Goal: Information Seeking & Learning: Learn about a topic

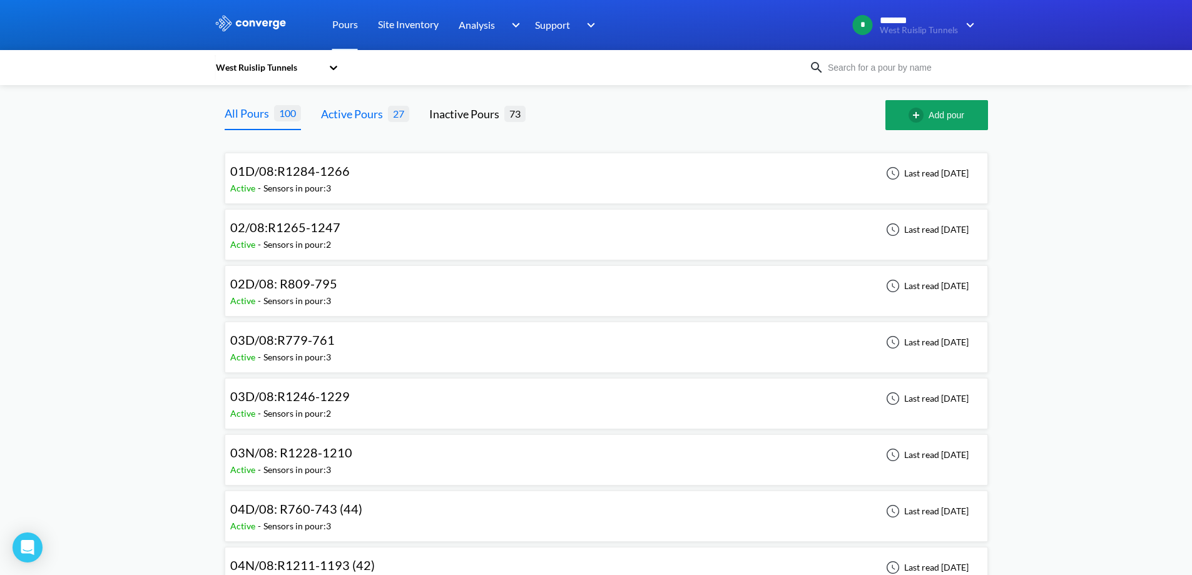
click at [337, 115] on div "Active Pours" at bounding box center [354, 114] width 67 height 18
click at [386, 28] on link "Site Inventory" at bounding box center [408, 25] width 61 height 50
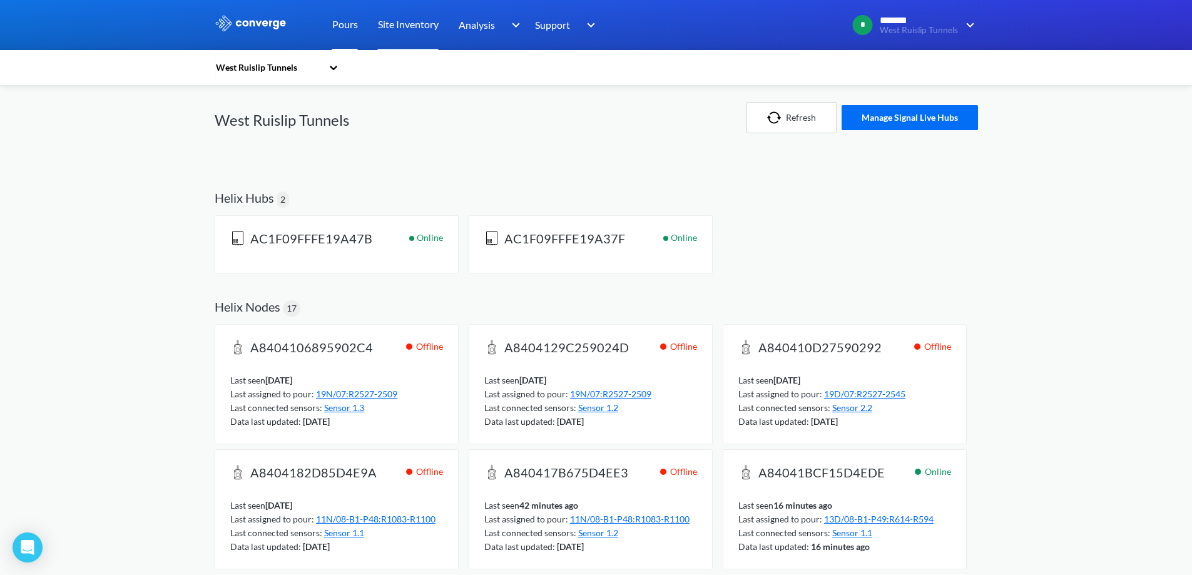
click at [351, 25] on link "Pours" at bounding box center [345, 25] width 26 height 50
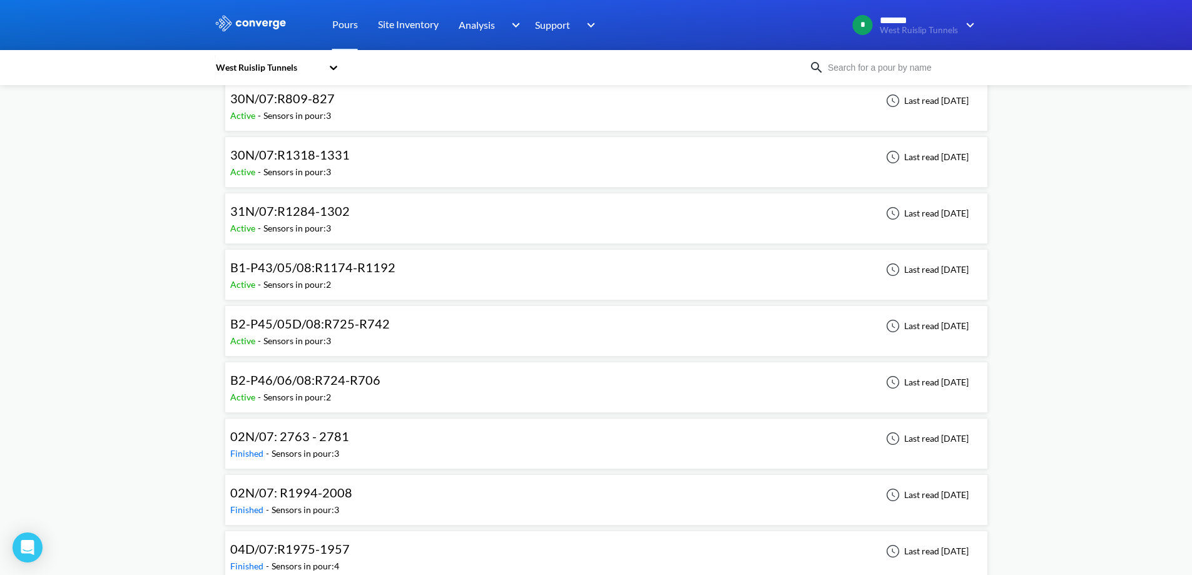
scroll to position [1314, 0]
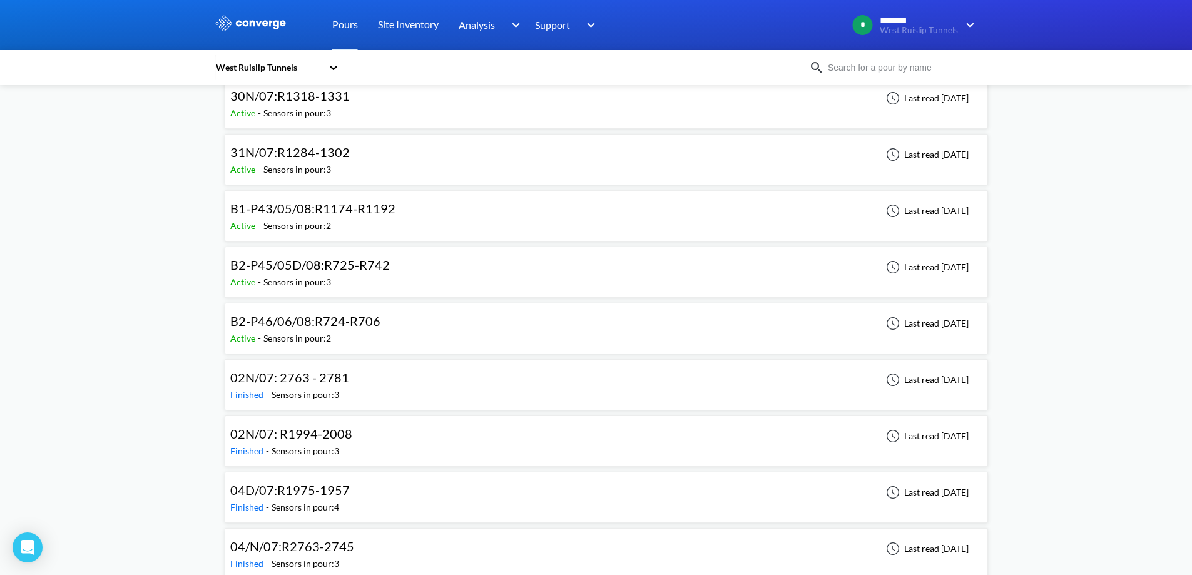
click at [301, 211] on span "B1-P43/05/08:R1174-R1192" at bounding box center [312, 208] width 165 height 15
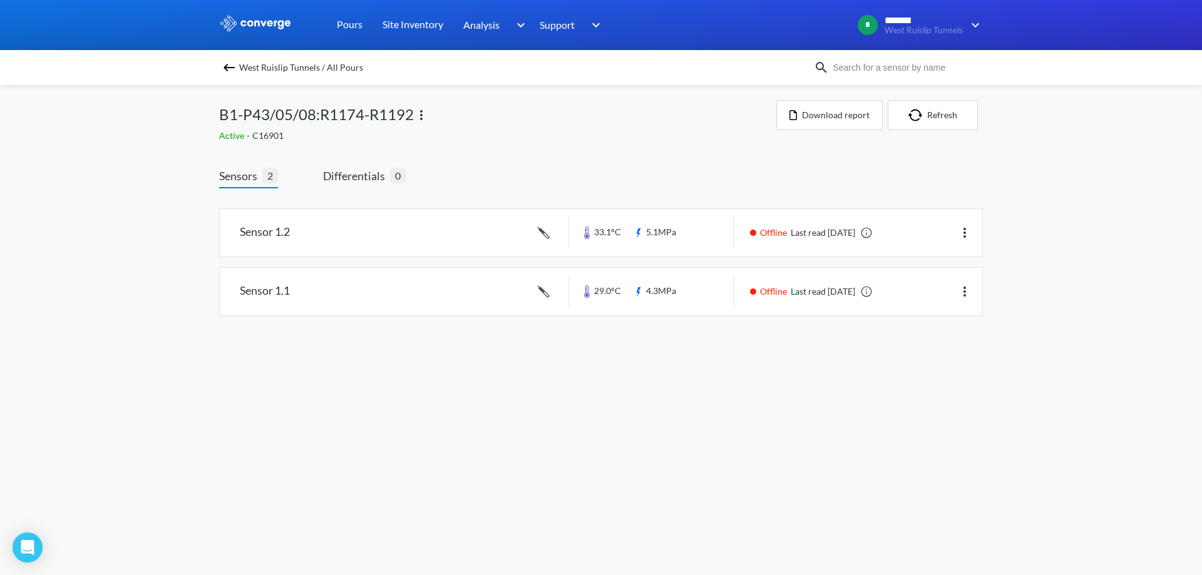
click at [233, 66] on img at bounding box center [229, 67] width 15 height 15
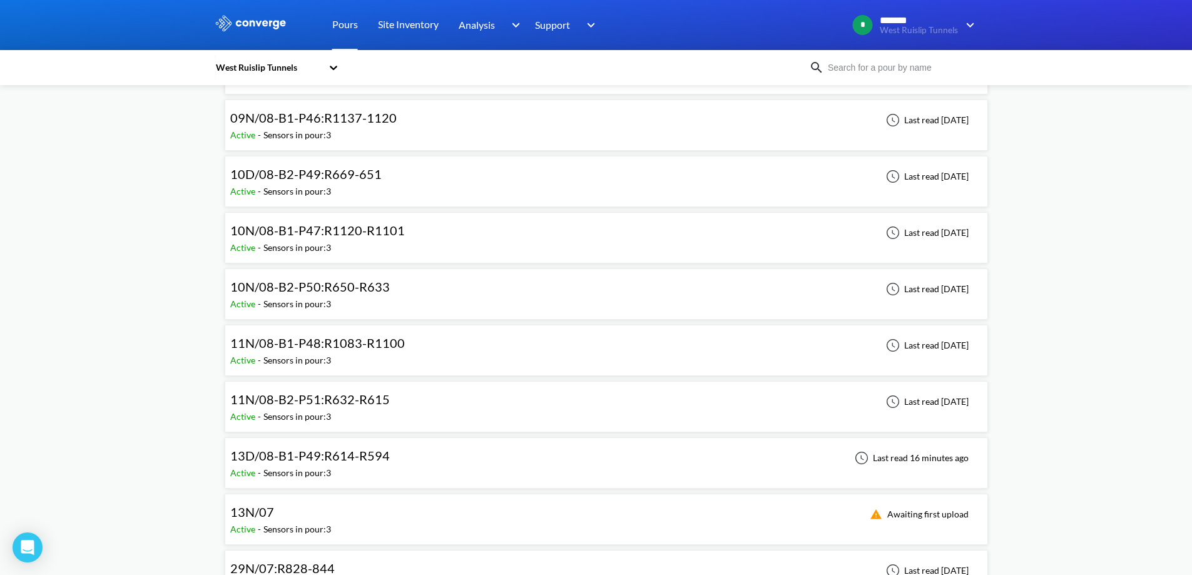
scroll to position [751, 0]
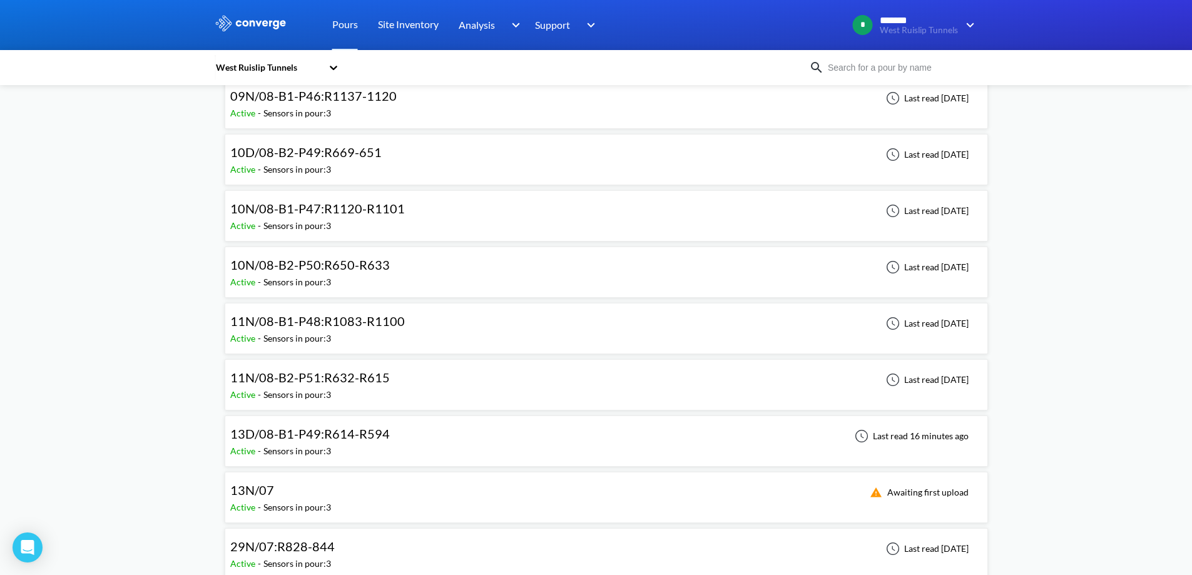
click at [321, 371] on span "11N/08-B2-P51:R632-R615" at bounding box center [310, 377] width 160 height 15
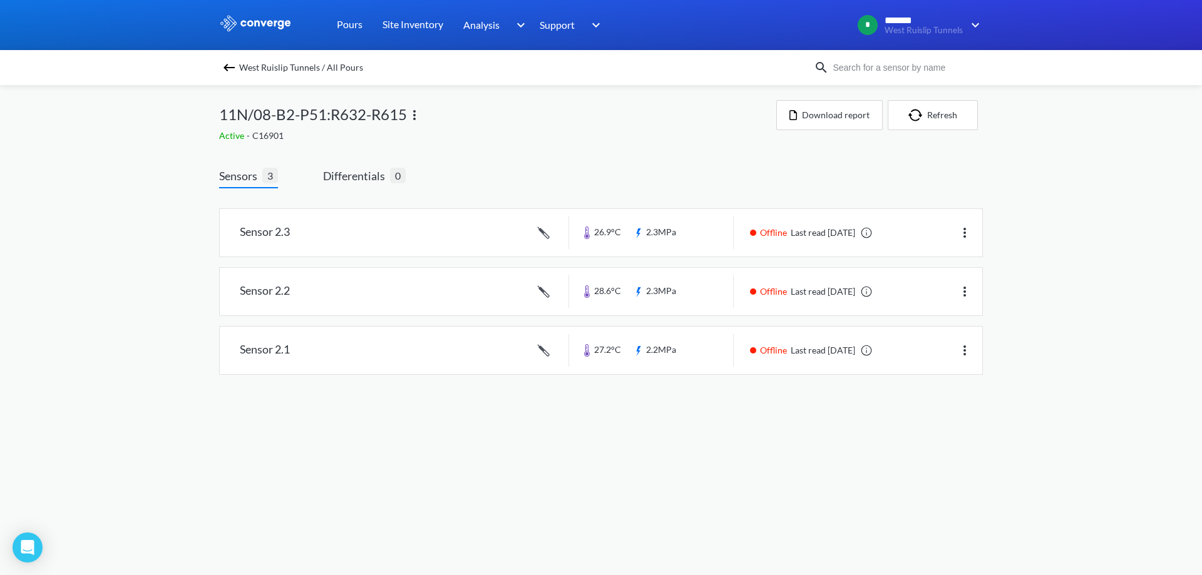
click at [222, 61] on img at bounding box center [229, 67] width 15 height 15
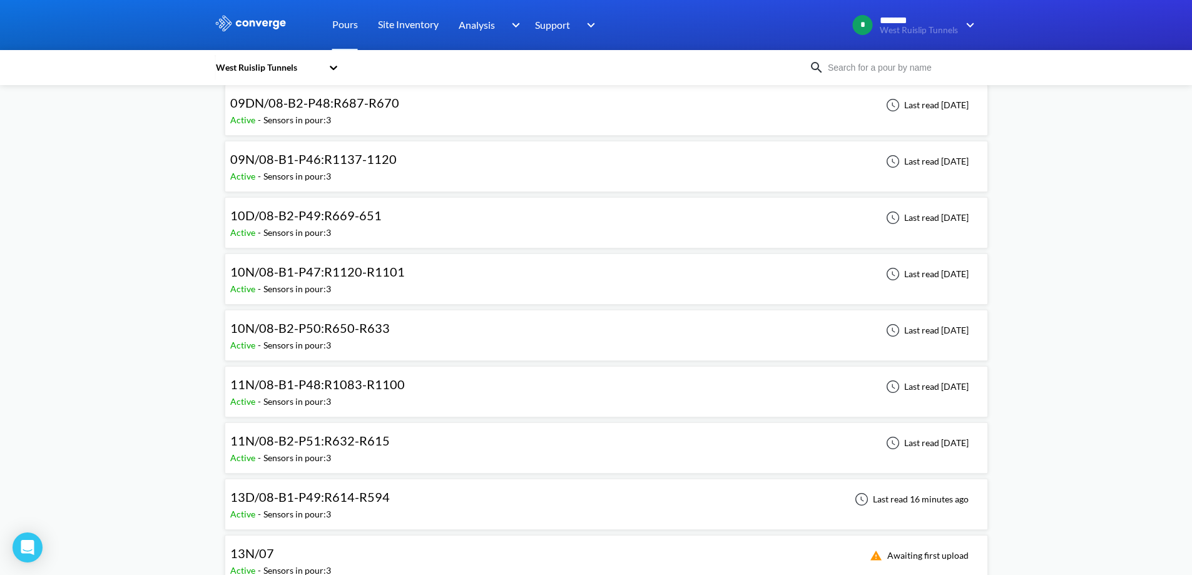
scroll to position [689, 0]
click at [326, 498] on span "13D/08-B1-P49:R614-R594" at bounding box center [310, 496] width 160 height 15
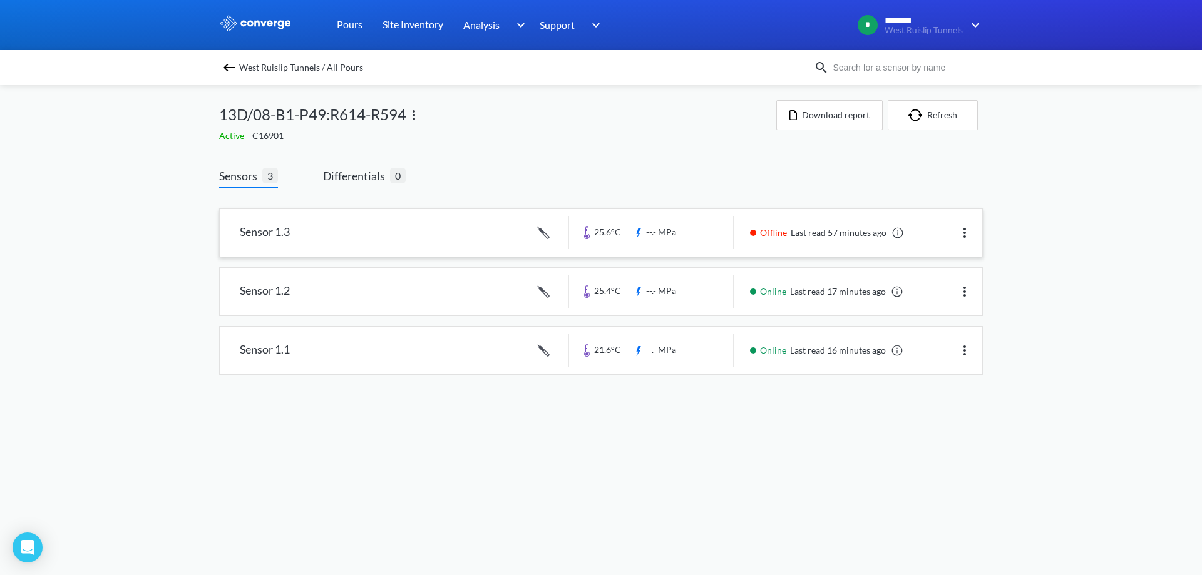
click at [427, 235] on link at bounding box center [601, 233] width 762 height 48
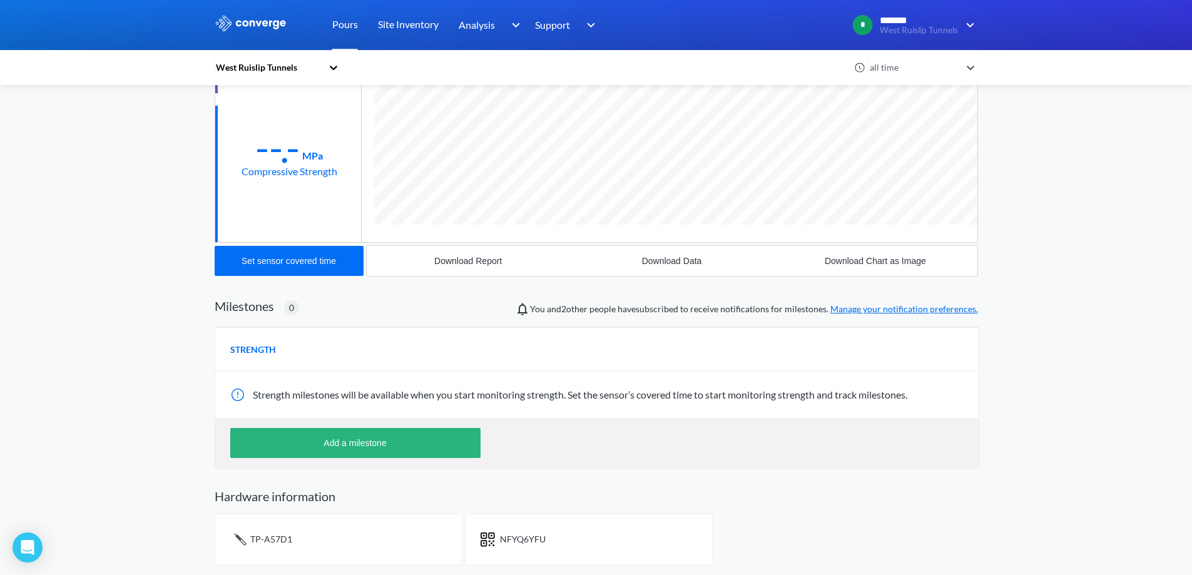
scroll to position [666, 764]
click at [606, 396] on span "Strength milestones will be available when you start monitoring strength. Set t…" at bounding box center [580, 395] width 655 height 12
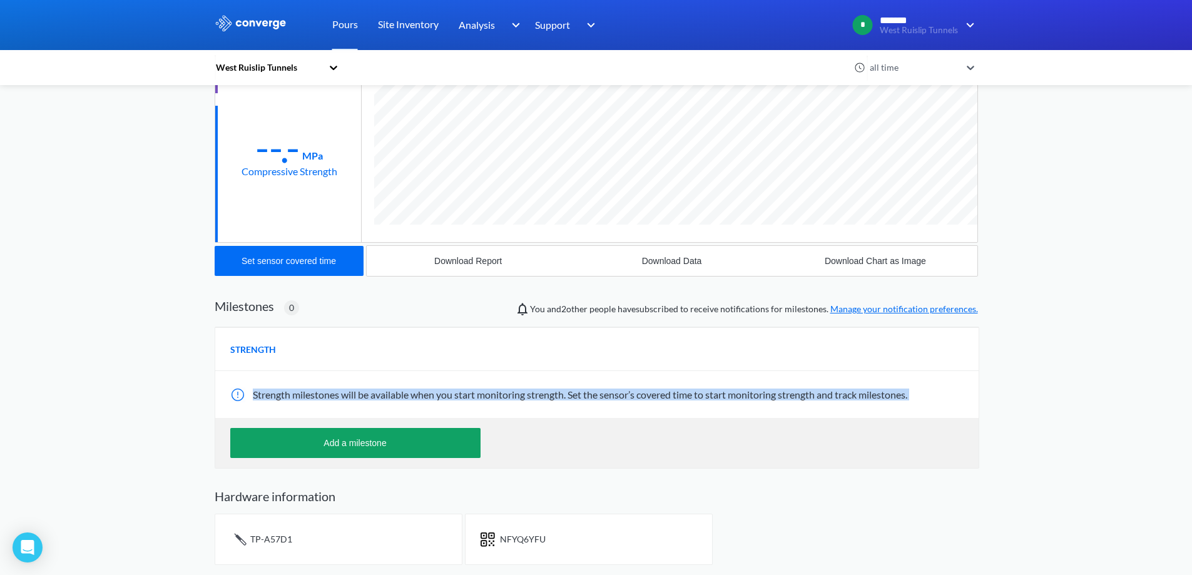
click at [606, 396] on span "Strength milestones will be available when you start monitoring strength. Set t…" at bounding box center [580, 395] width 655 height 12
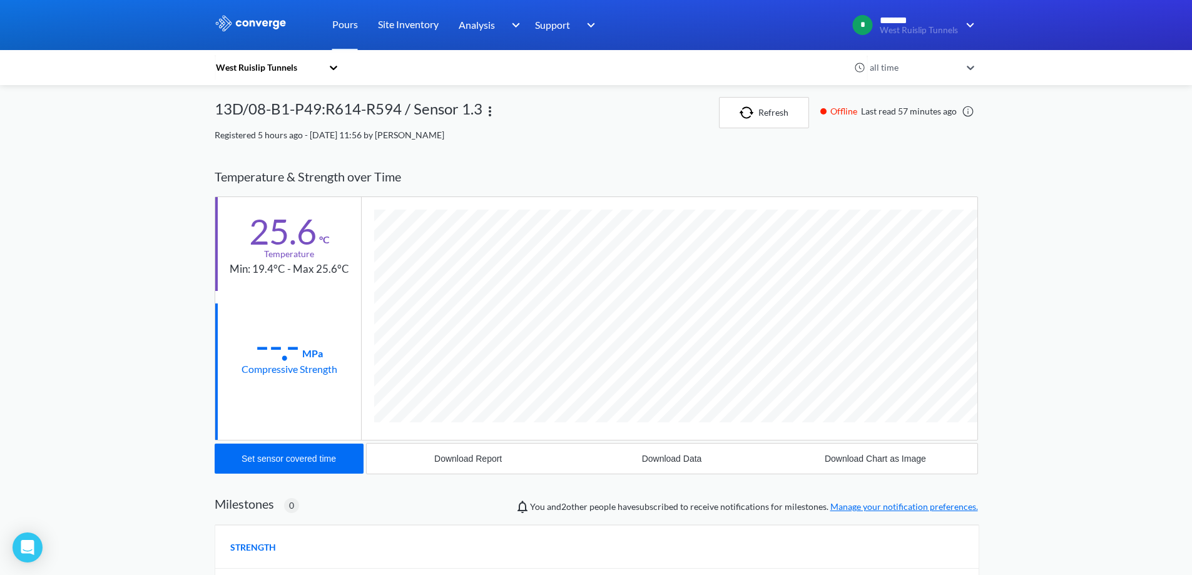
scroll to position [0, 0]
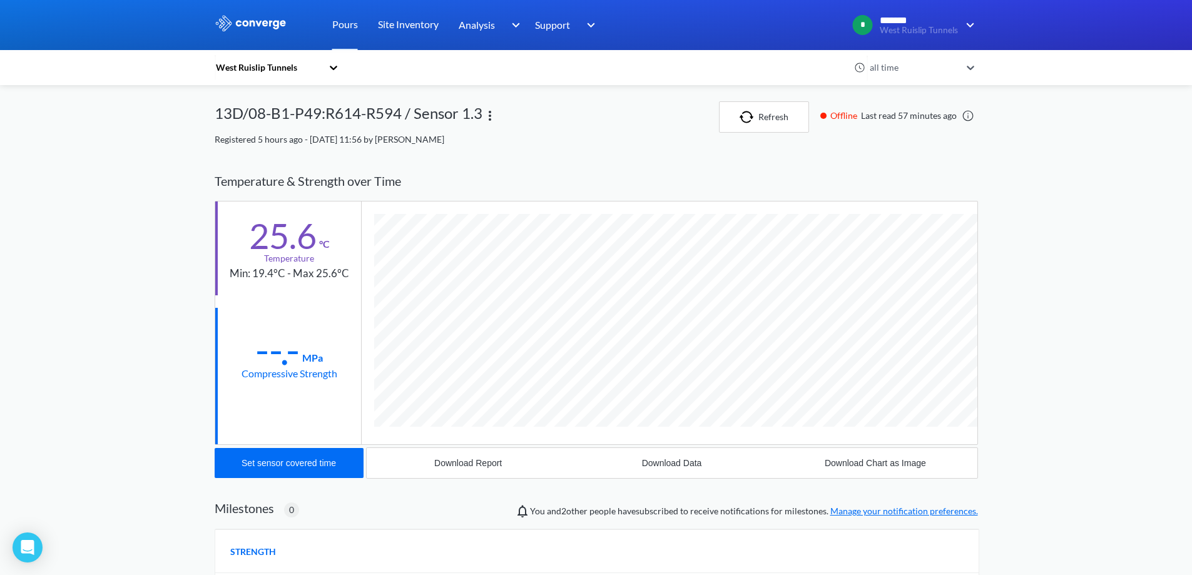
click at [444, 137] on span "Registered 5 hours ago - [DATE] 11:56 by [PERSON_NAME]" at bounding box center [330, 139] width 230 height 11
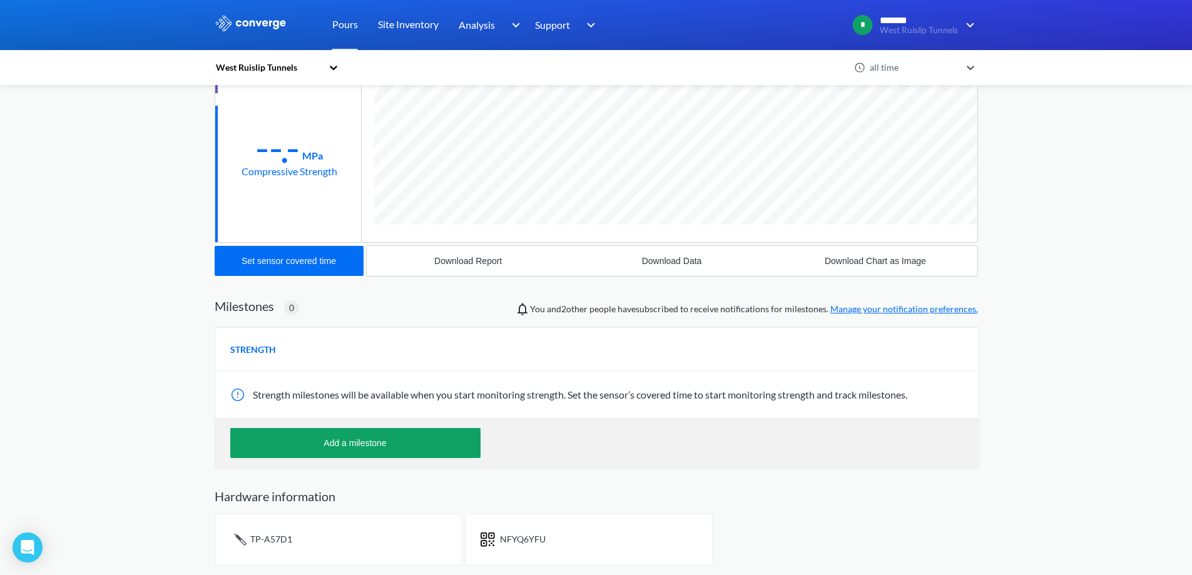
click at [612, 311] on span "You and 2 other people have subscribed to receive notifications for milestones.…" at bounding box center [754, 309] width 448 height 14
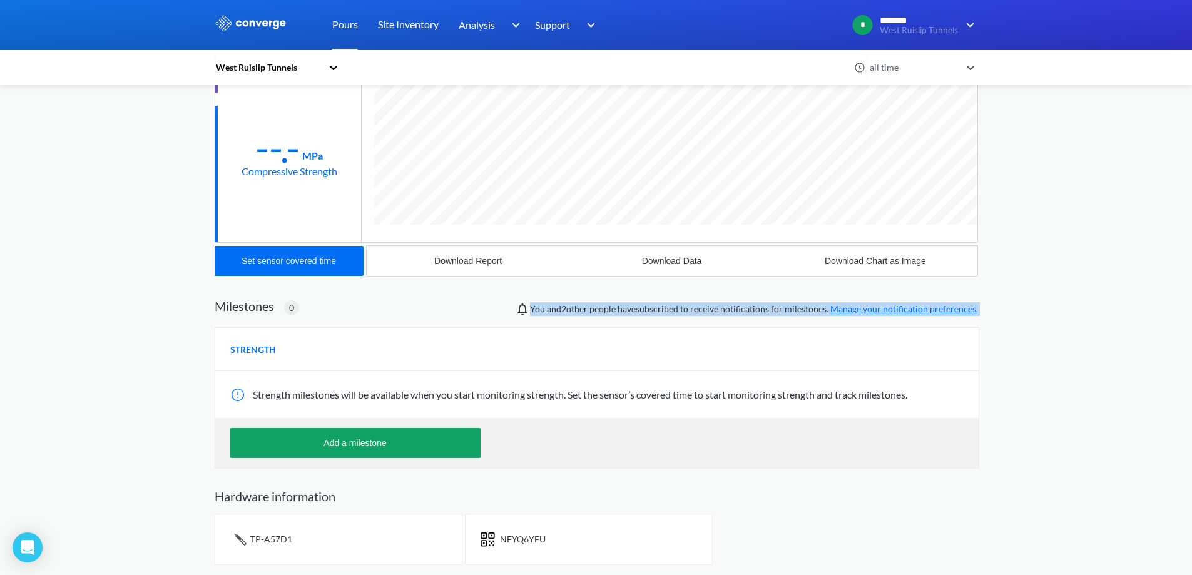
click at [612, 311] on span "You and 2 other people have subscribed to receive notifications for milestones.…" at bounding box center [754, 309] width 448 height 14
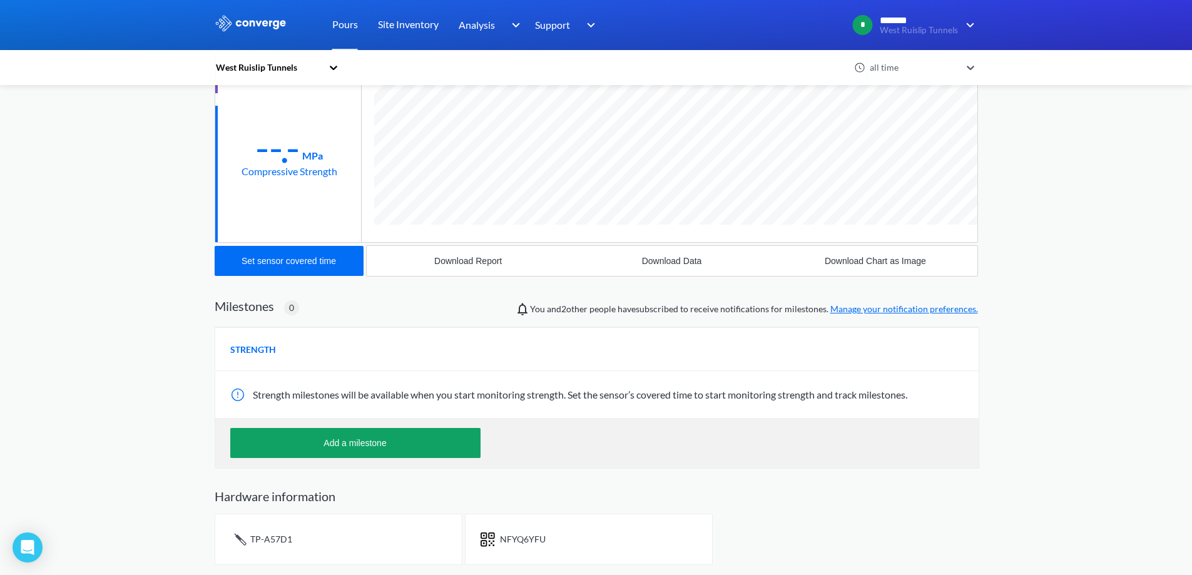
click at [665, 344] on div "STRENGTH" at bounding box center [597, 349] width 764 height 44
click at [782, 395] on span "Strength milestones will be available when you start monitoring strength. Set t…" at bounding box center [580, 395] width 655 height 12
click at [856, 312] on link "Manage your notification preferences." at bounding box center [905, 309] width 148 height 11
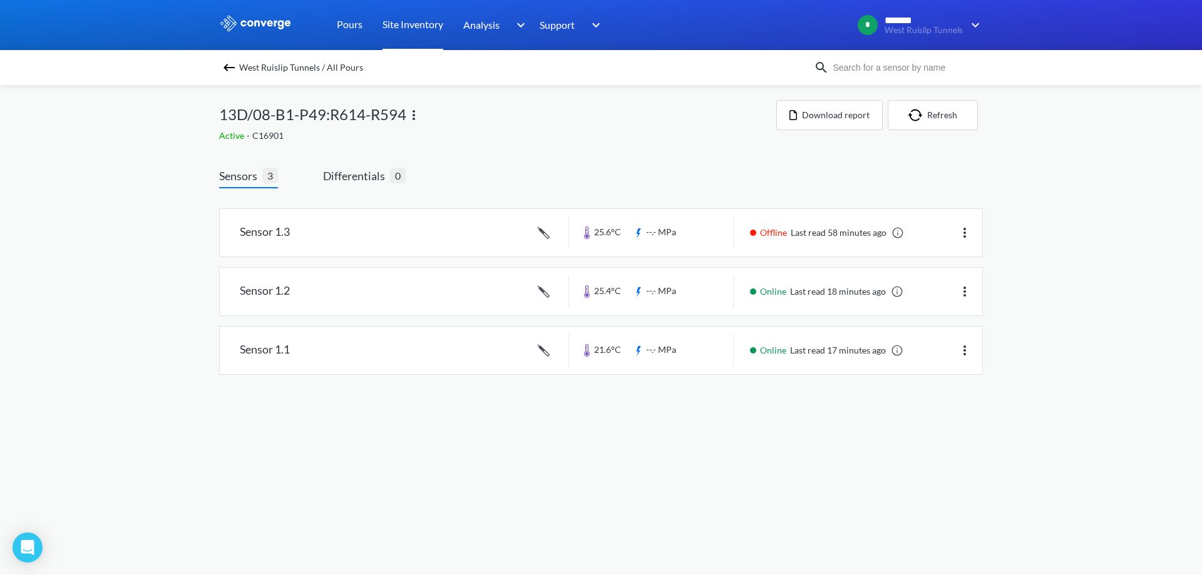
click at [440, 43] on link "Site Inventory" at bounding box center [412, 25] width 61 height 50
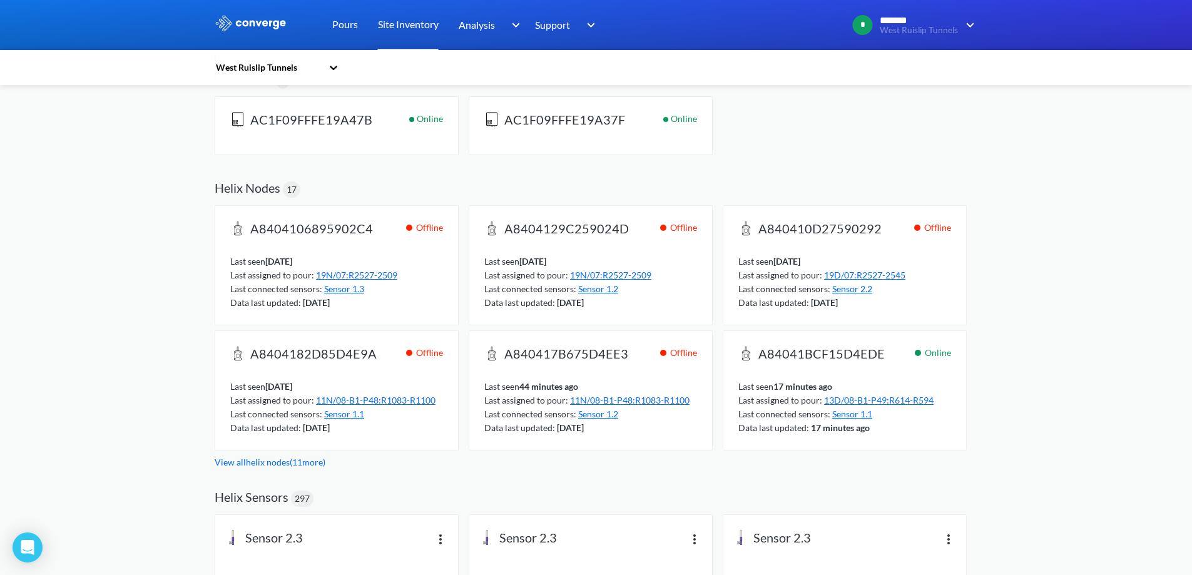
scroll to position [63, 0]
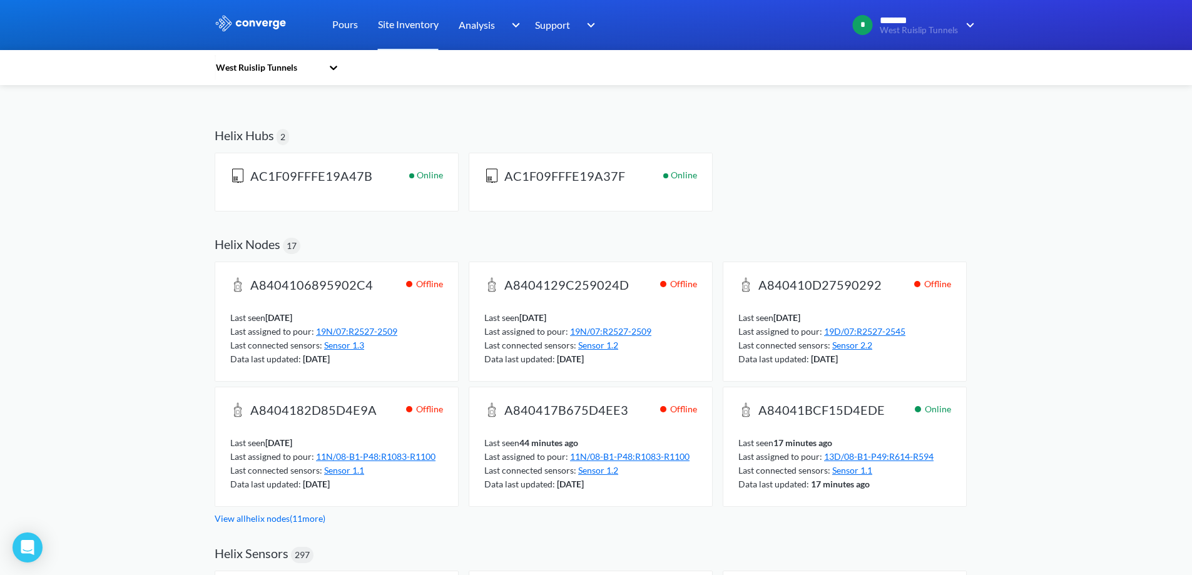
click at [322, 24] on div "Pours" at bounding box center [345, 25] width 46 height 50
click at [340, 30] on link "Pours" at bounding box center [345, 25] width 26 height 50
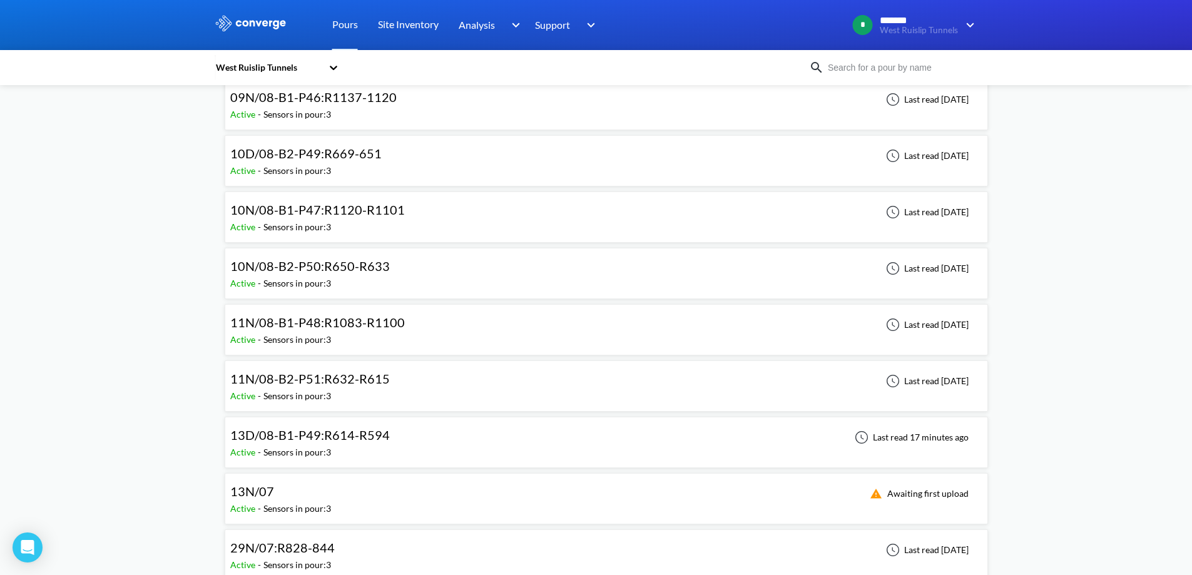
scroll to position [751, 0]
click at [334, 429] on span "13D/08-B1-P49:R614-R594" at bounding box center [310, 433] width 160 height 15
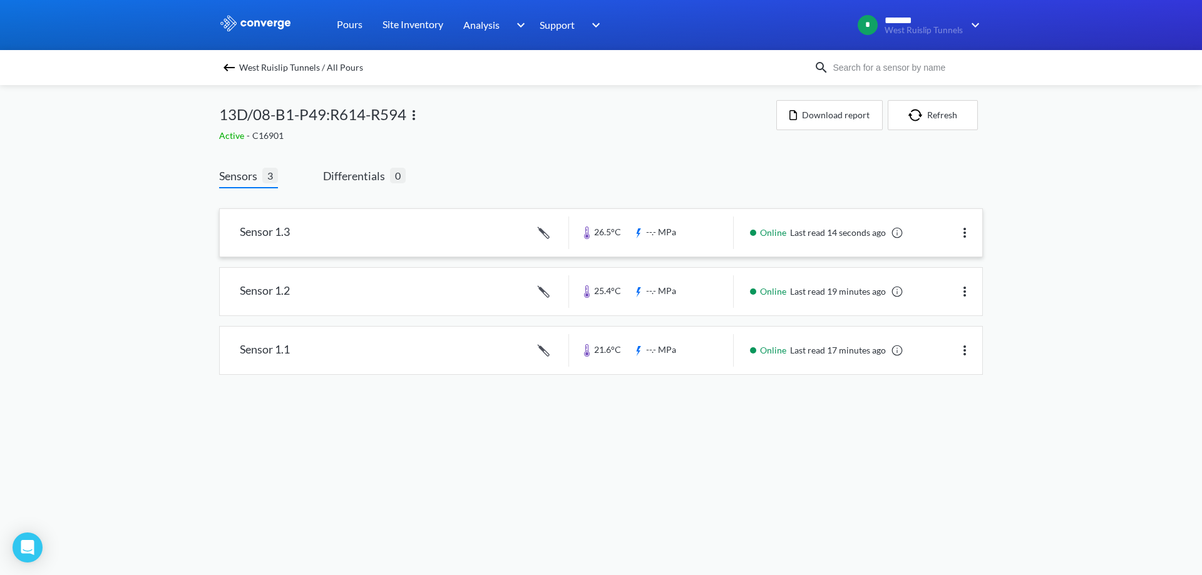
click at [514, 225] on link at bounding box center [601, 233] width 762 height 48
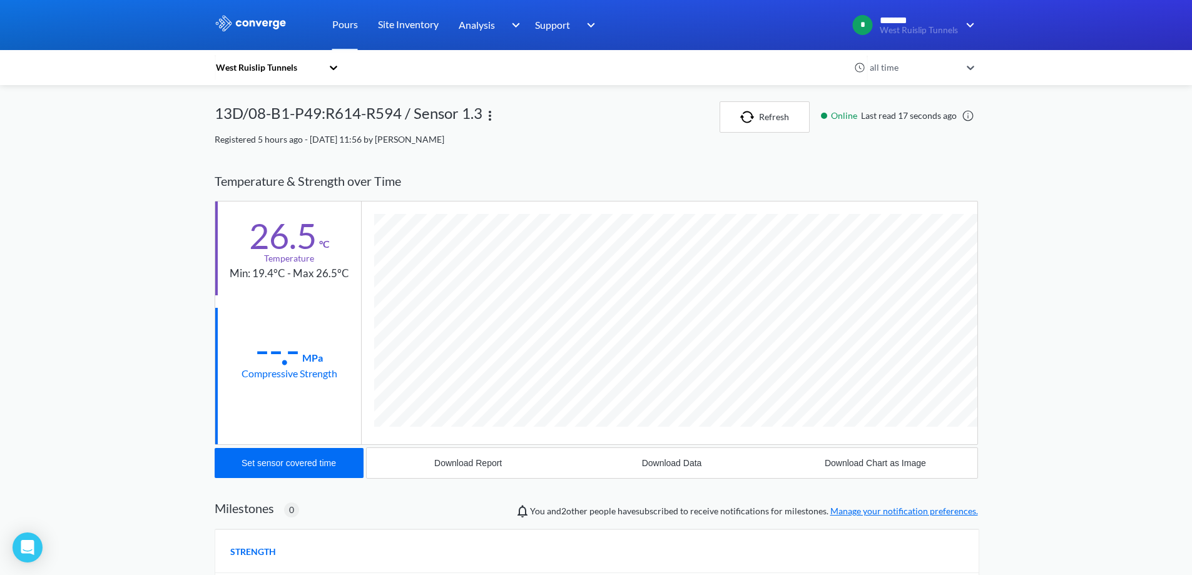
scroll to position [666, 764]
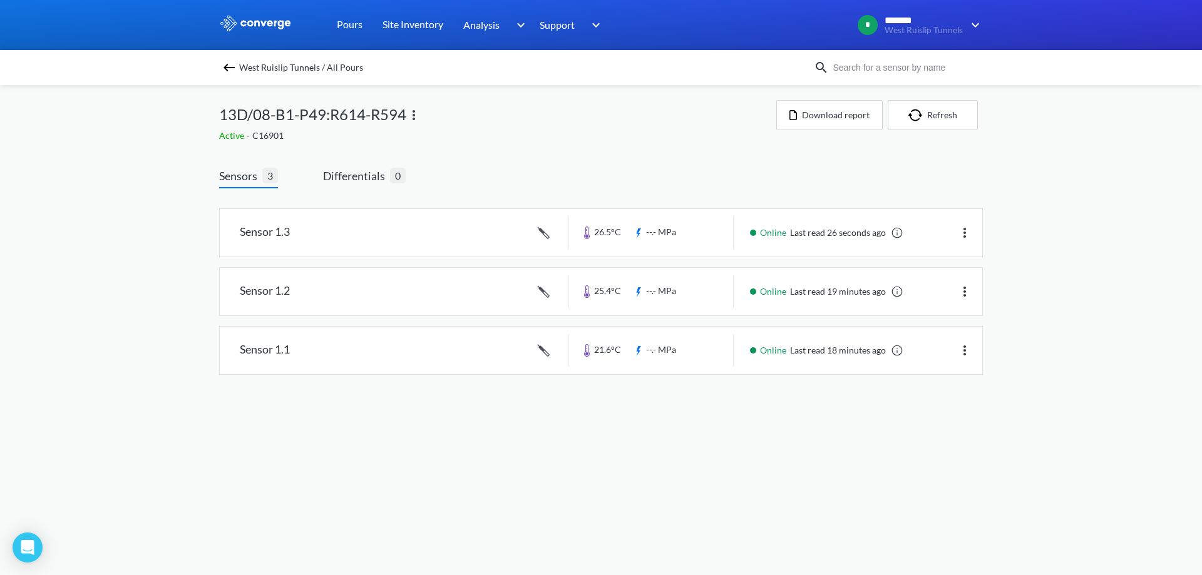
click at [227, 61] on img at bounding box center [229, 67] width 15 height 15
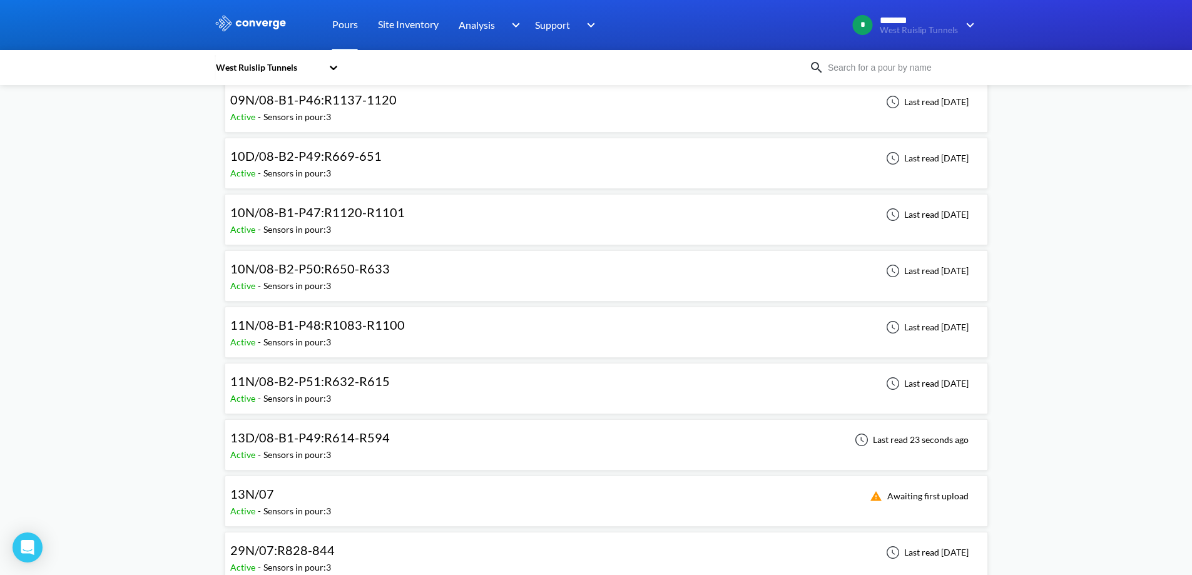
scroll to position [626, 0]
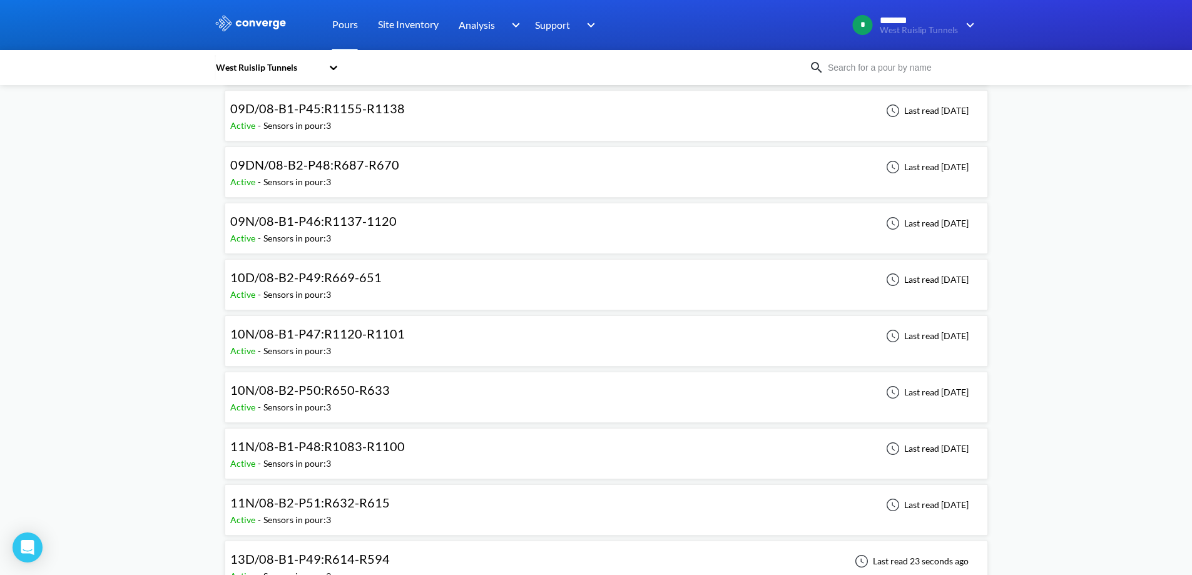
click at [353, 438] on div "11N/08-B1-P48:R1083-R1100" at bounding box center [317, 446] width 175 height 19
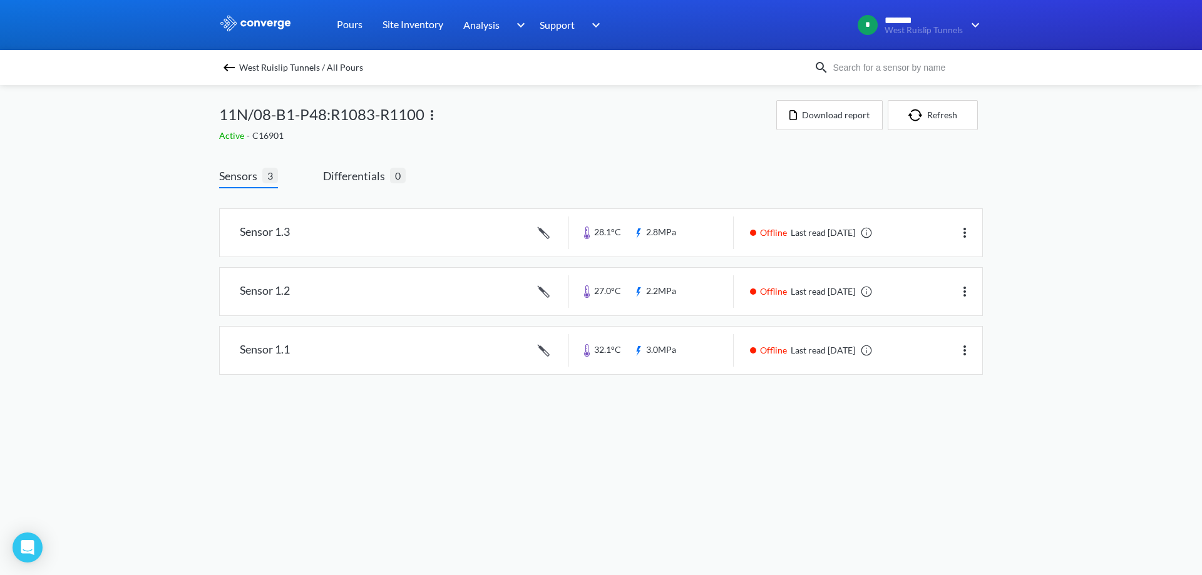
click at [222, 65] on img at bounding box center [229, 67] width 15 height 15
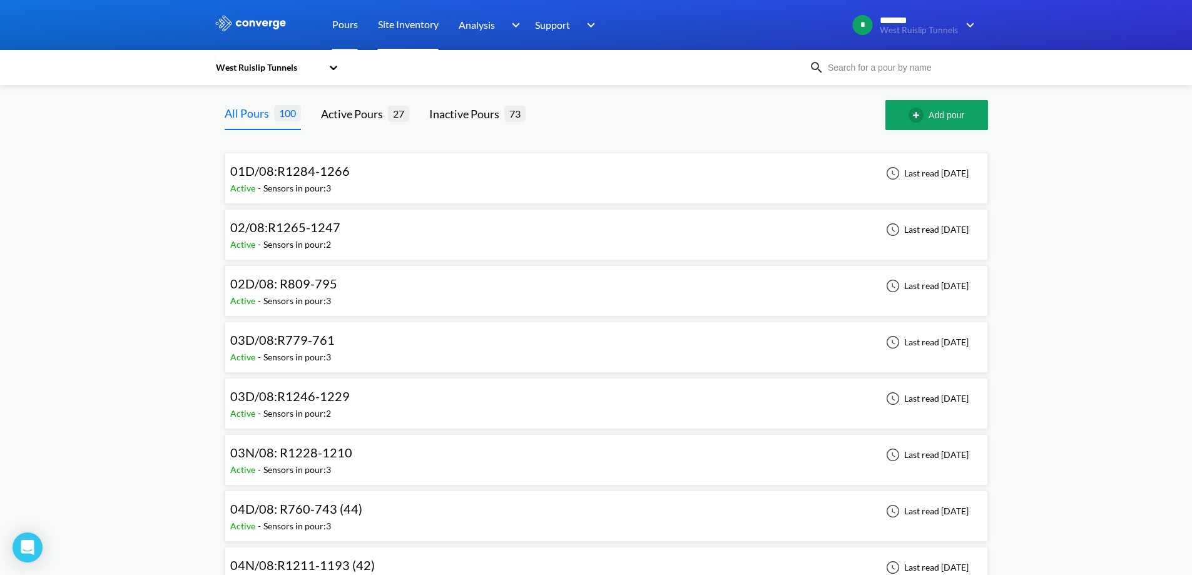
click at [409, 23] on link "Site Inventory" at bounding box center [408, 25] width 61 height 50
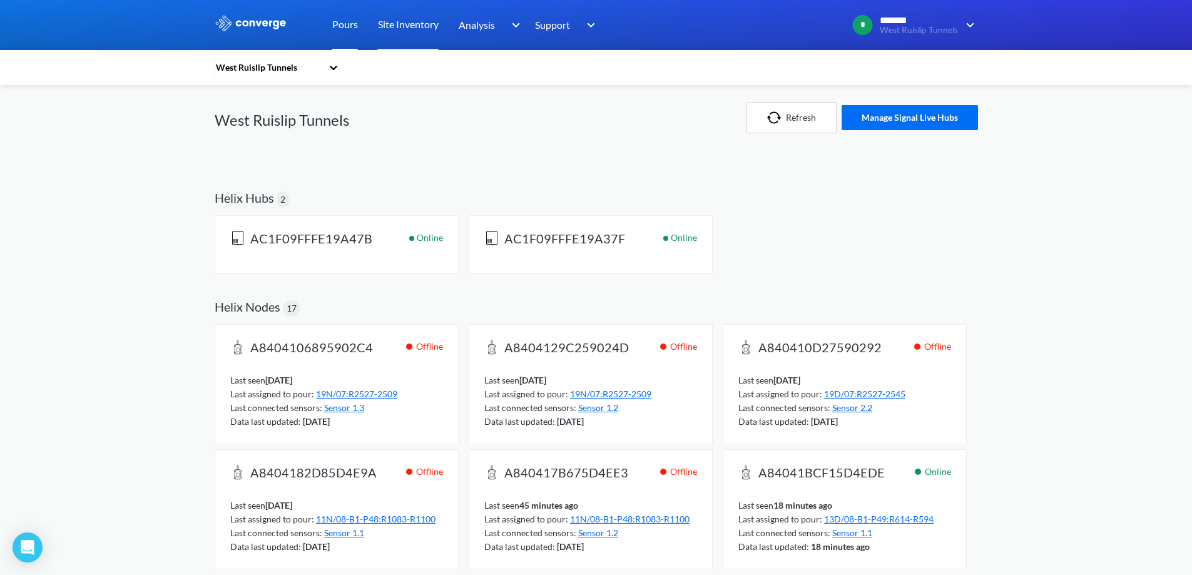
click at [340, 30] on link "Pours" at bounding box center [345, 25] width 26 height 50
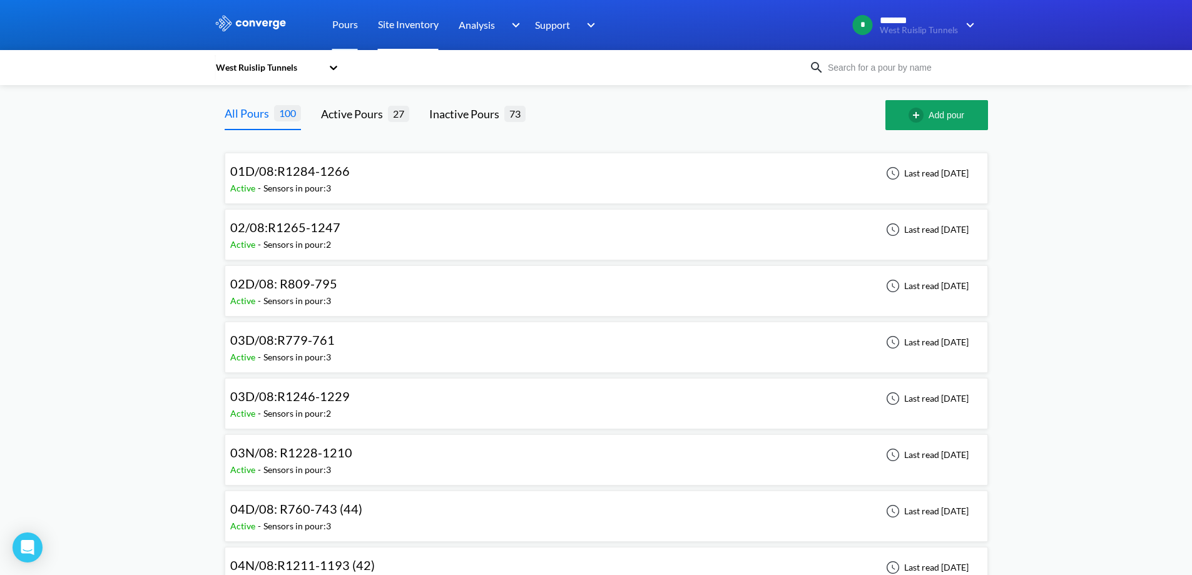
click at [397, 33] on link "Site Inventory" at bounding box center [408, 25] width 61 height 50
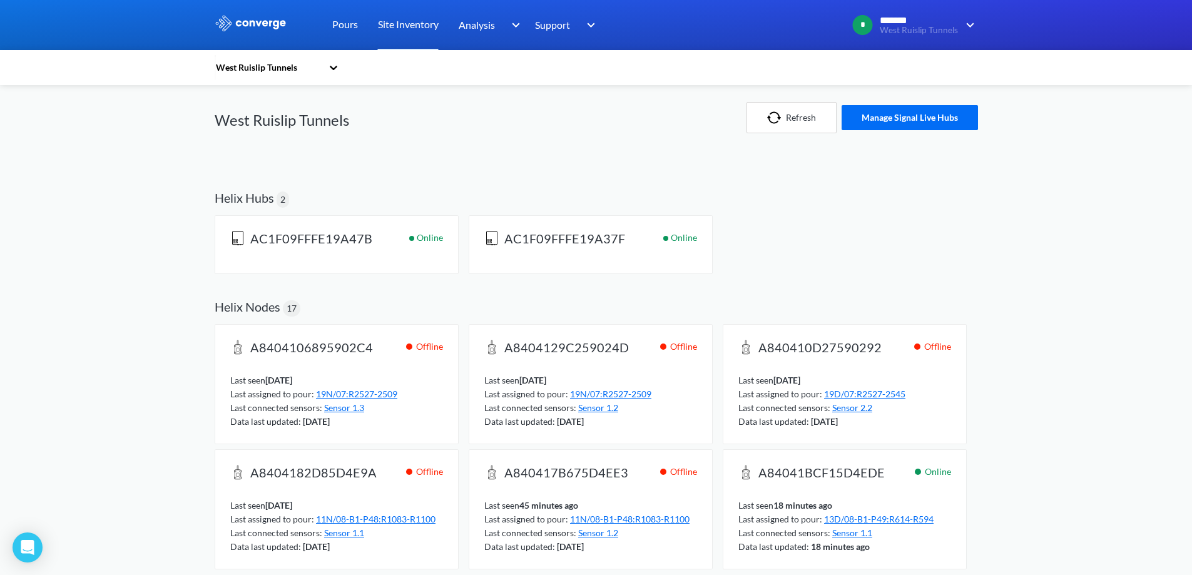
click at [667, 237] on div at bounding box center [666, 238] width 5 height 5
click at [422, 238] on span "Online" at bounding box center [430, 245] width 26 height 28
